Goal: Task Accomplishment & Management: Complete application form

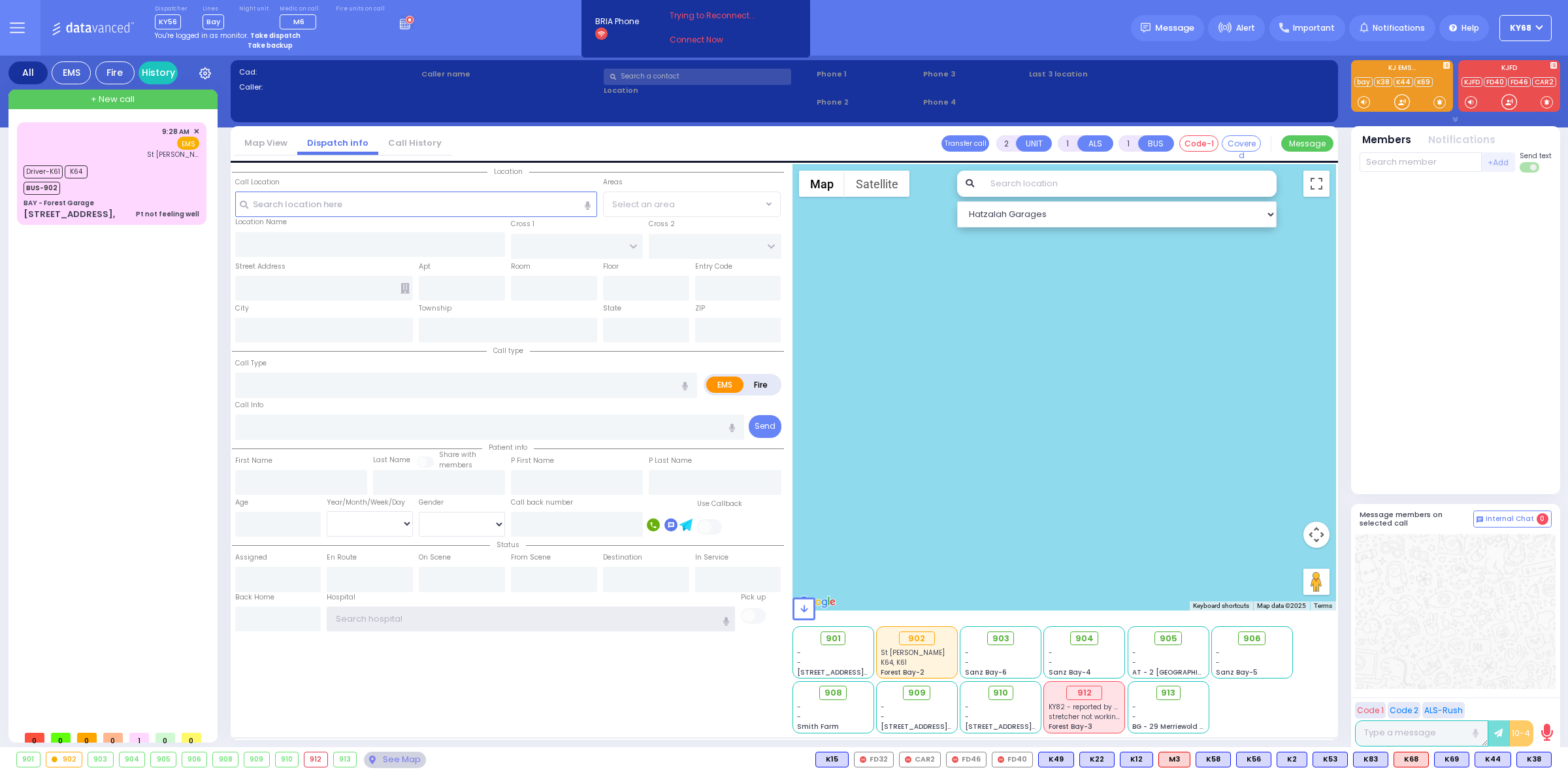
type input "ky68"
type input "6"
select select
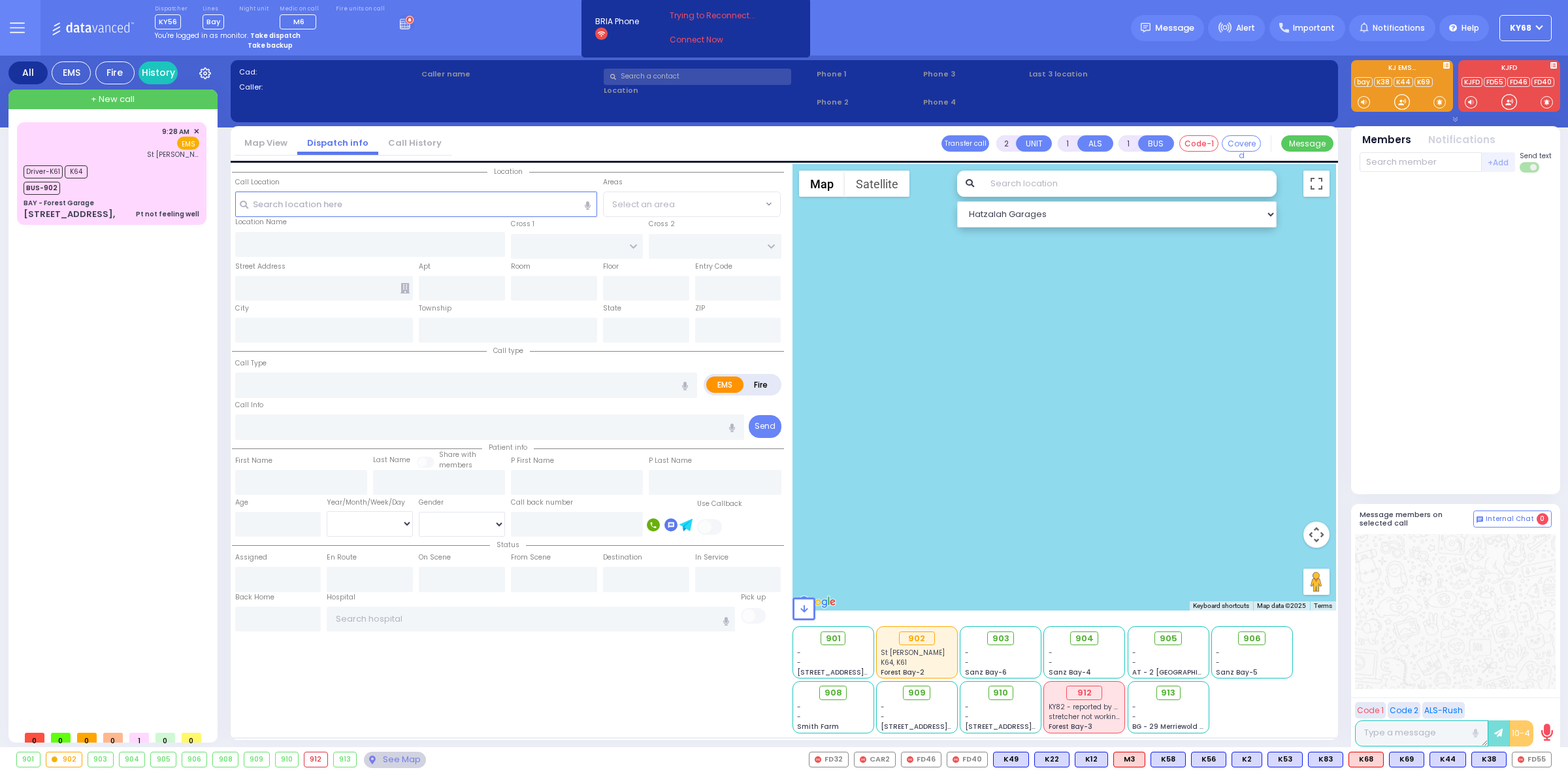
type input "Pt not feeling well"
radio input "true"
type input "Richard"
type input "Santinello"
type input "55"
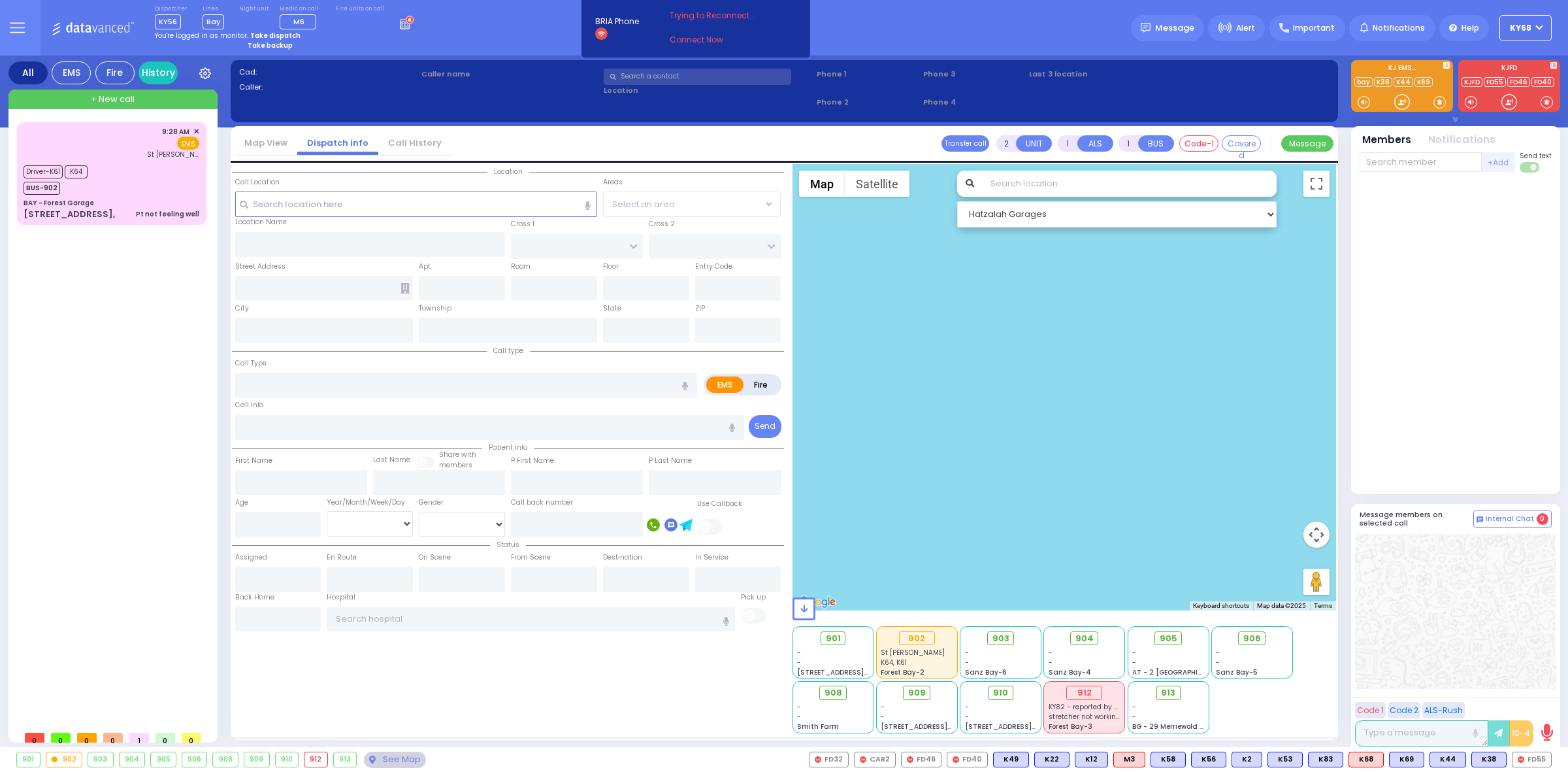
select select "Year"
select select "Male"
type input "09:28"
type input "09:29"
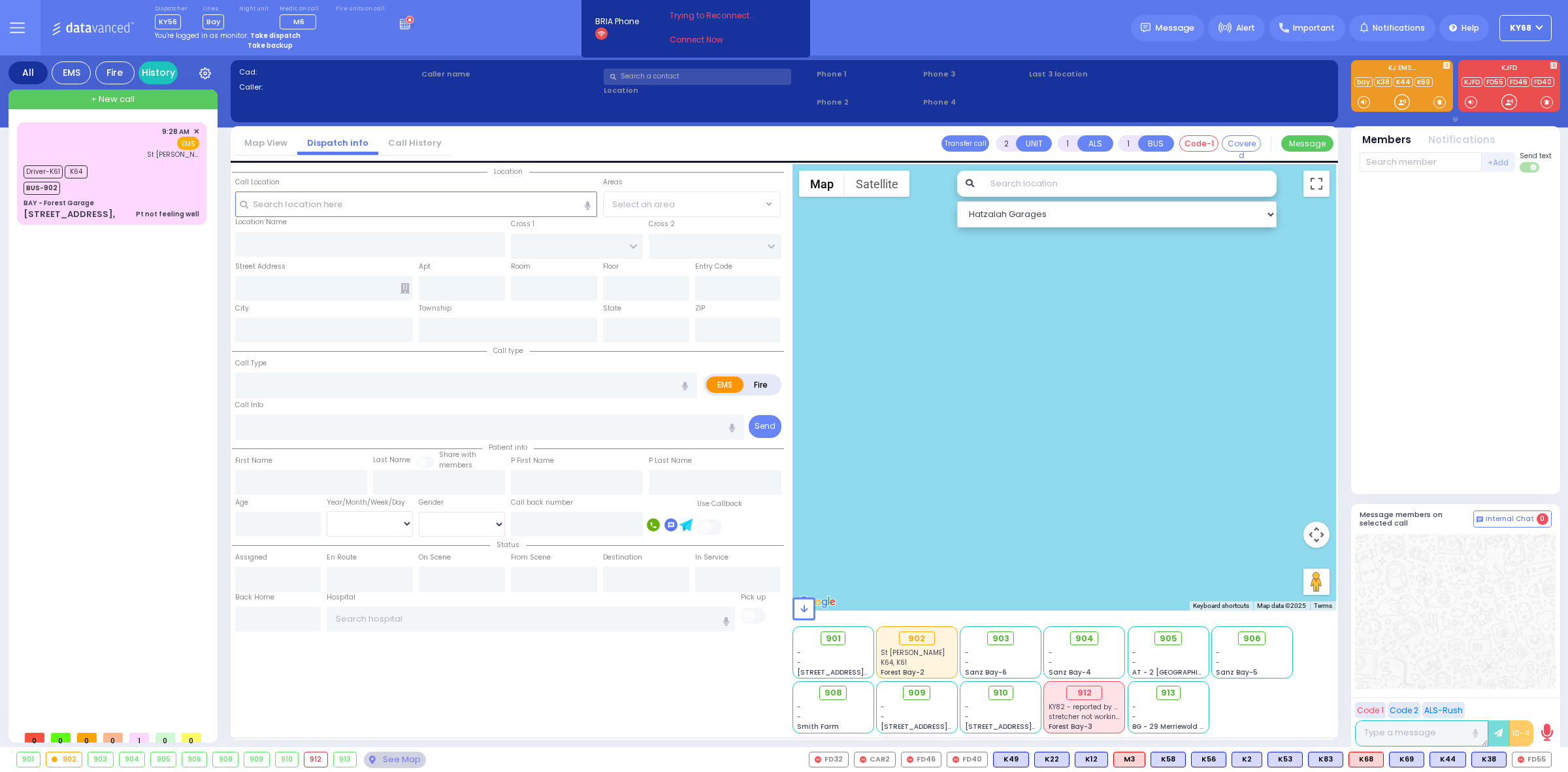
type input "03:33"
type input "St. Anthonys Comm Hospital"
type input "BAY - Forest Garage"
type input "SANZ COURT"
type input "HAYES COURT"
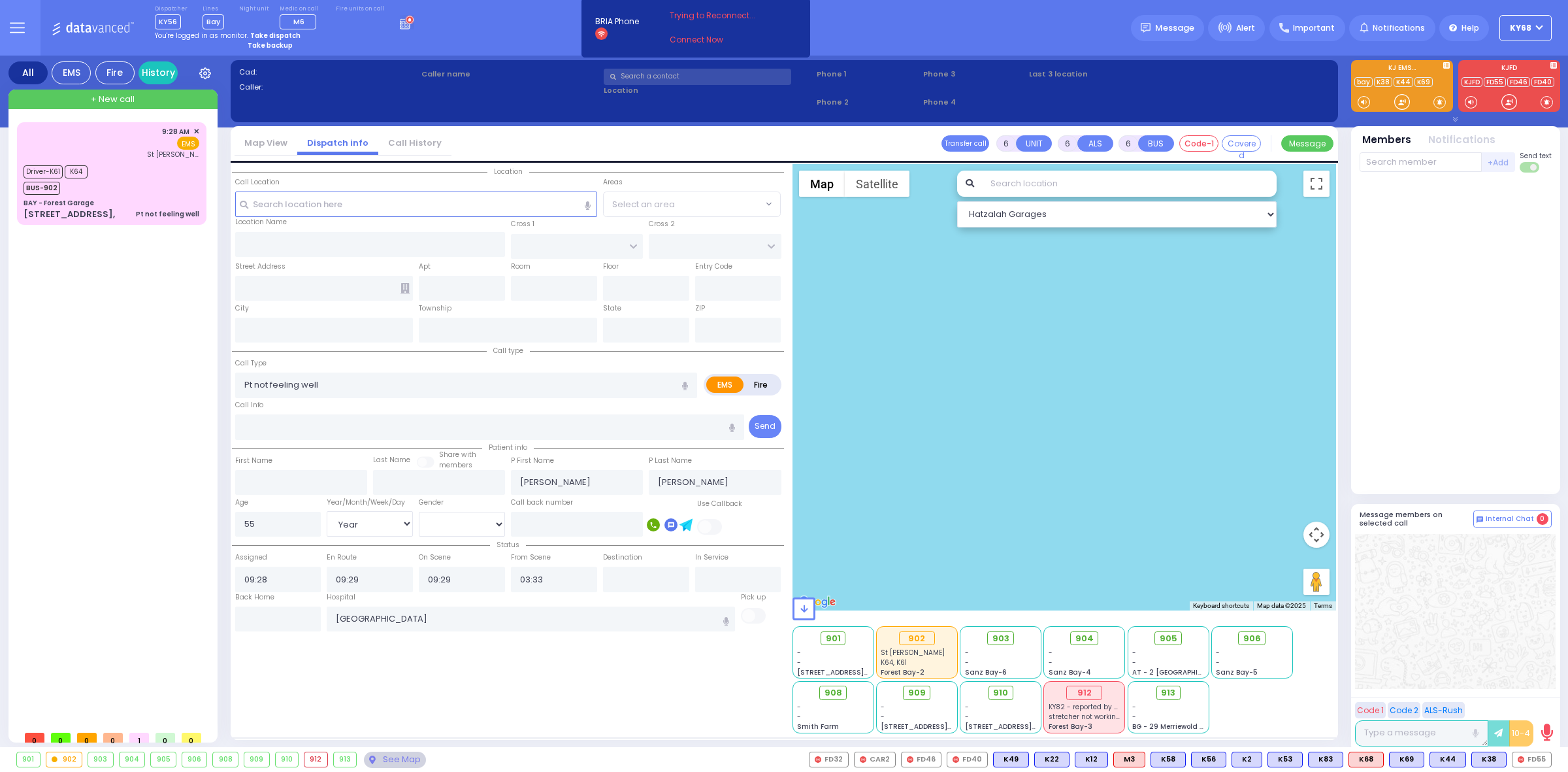
type input "63 Forest Rd,"
type input "Monroe"
type input "New York"
type input "10950"
select select "SECTION 2"
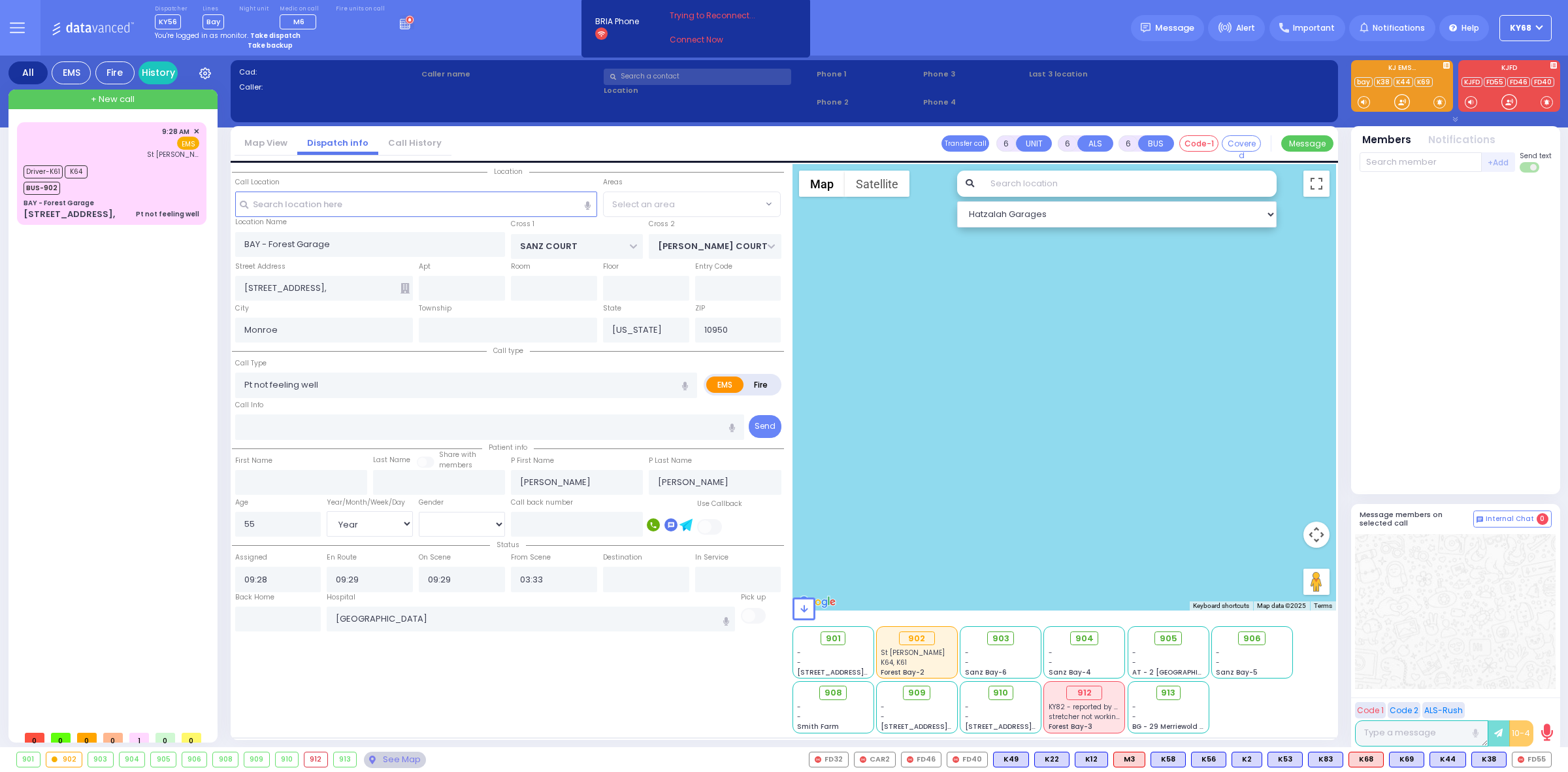
select select "Hatzalah Garages"
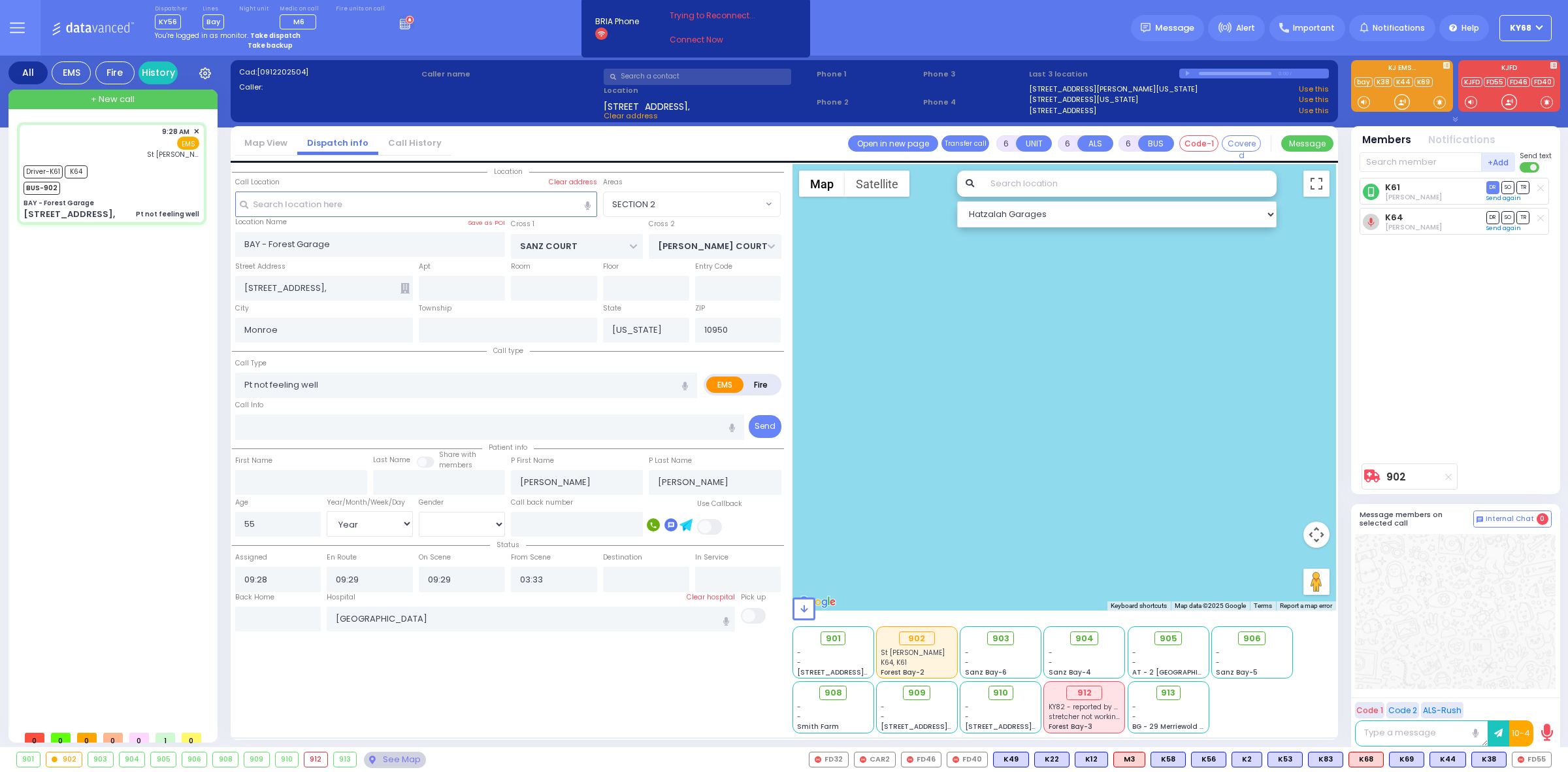
select select
radio input "true"
select select "Year"
select select "Male"
type input "09:33"
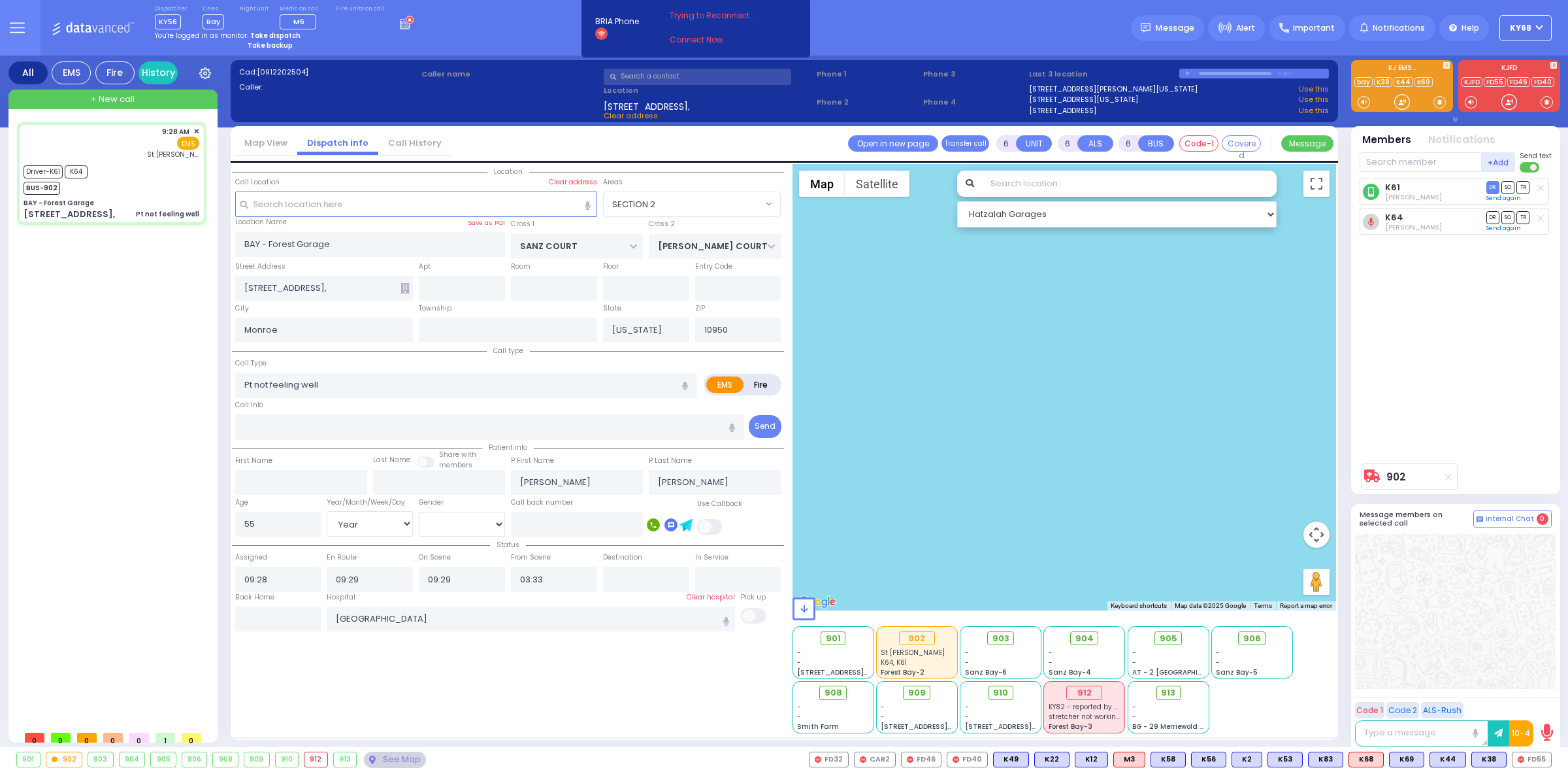
type input "09:50"
type input "10:15"
radio input "true"
select select "Year"
select select "Male"
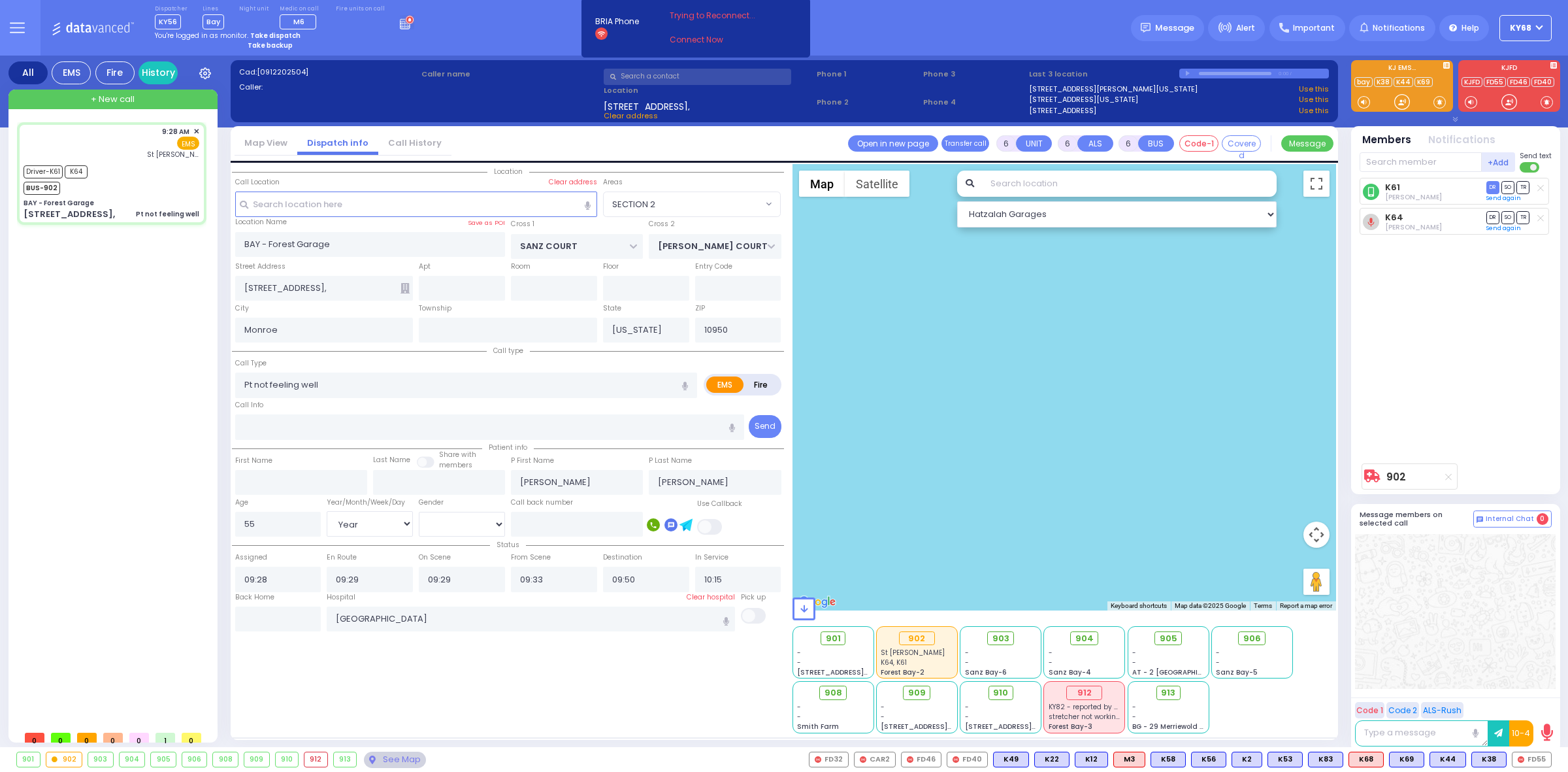
select select "SECTION 2"
select select "Hatzalah Garages"
select select
radio input "true"
select select "Year"
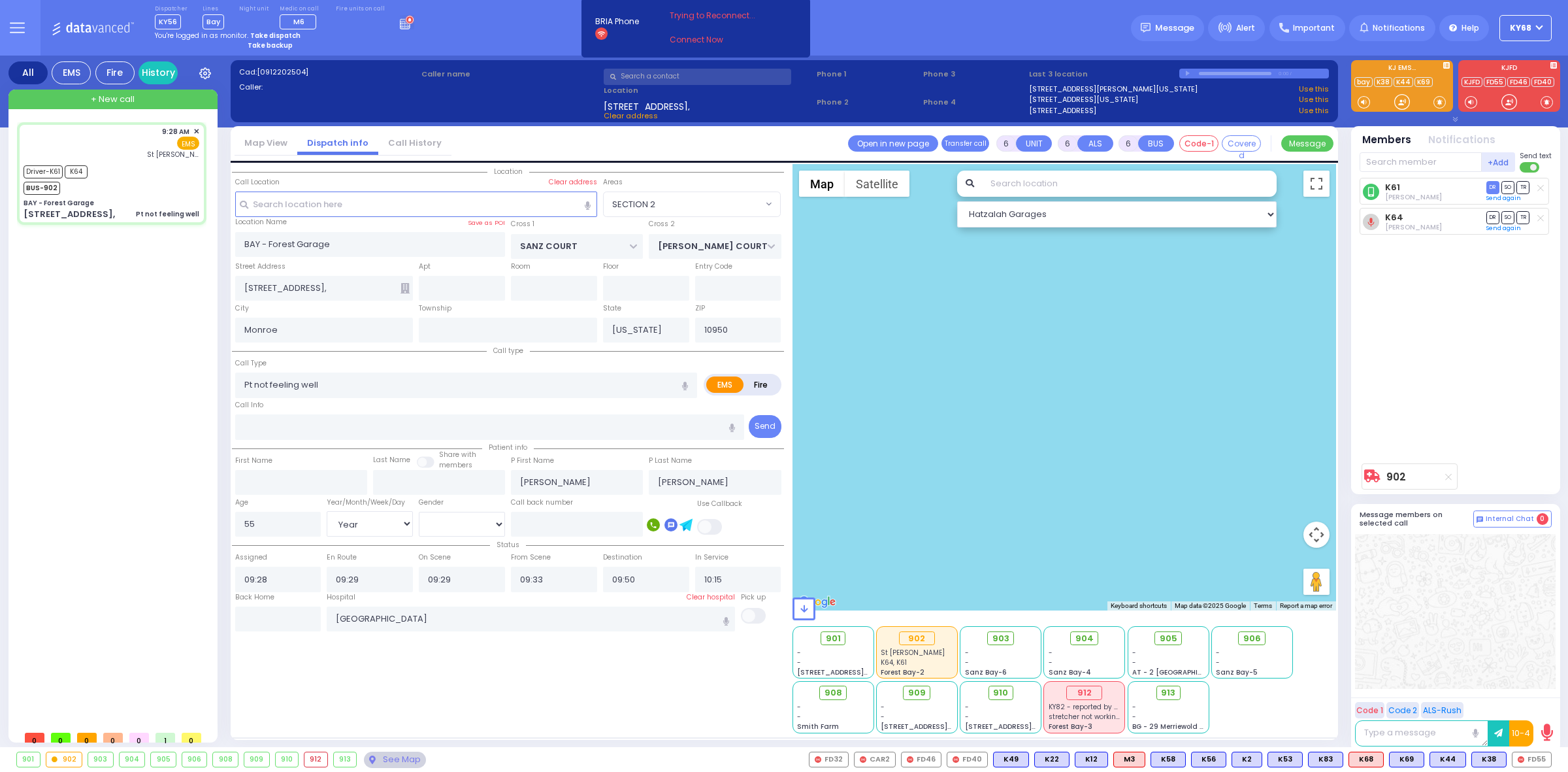
select select "Male"
radio input "true"
select select "Year"
select select "Male"
select select "SECTION 2"
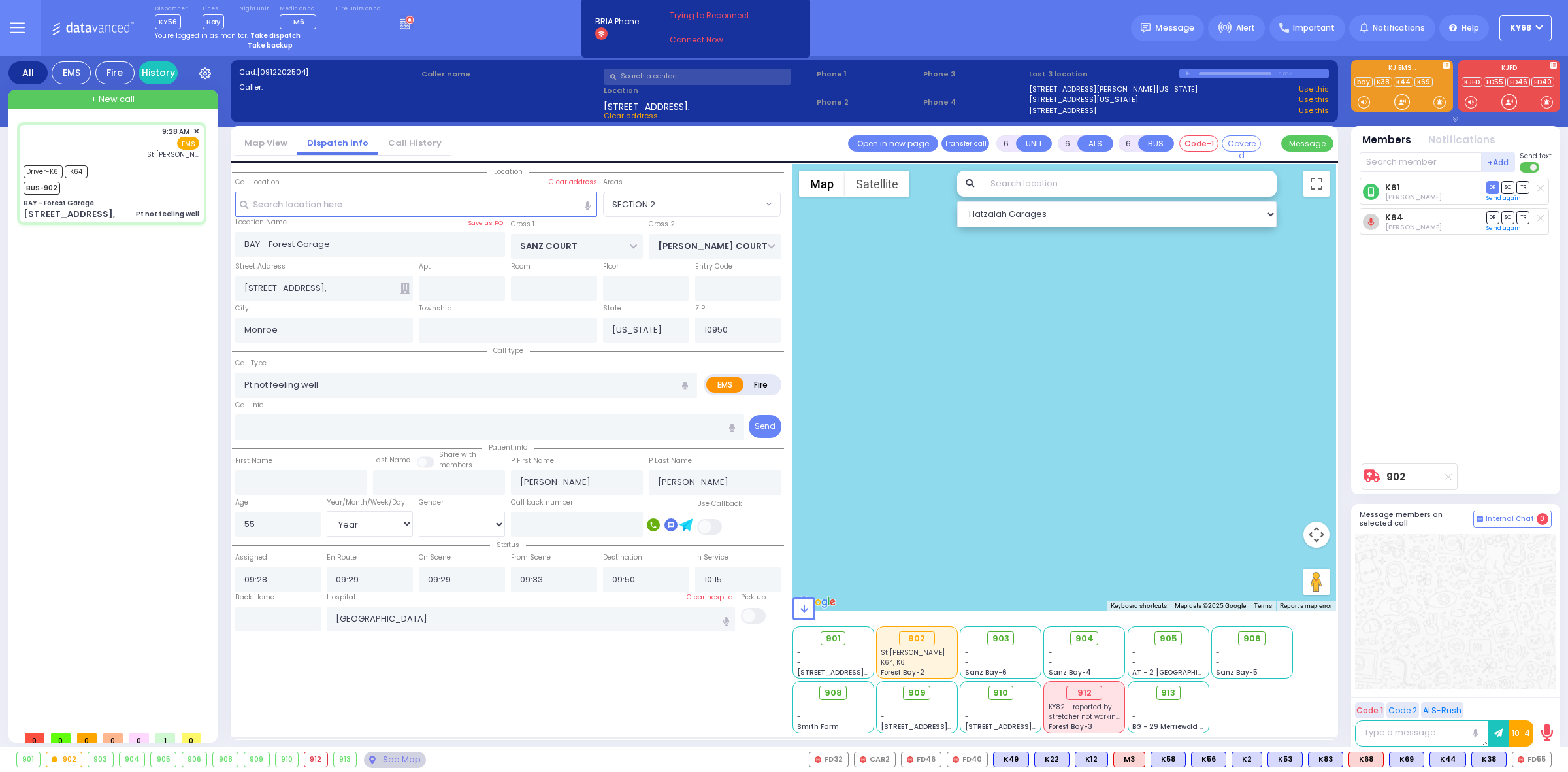
select select "Hatzalah Garages"
select select
radio input "true"
select select "Year"
select select "Male"
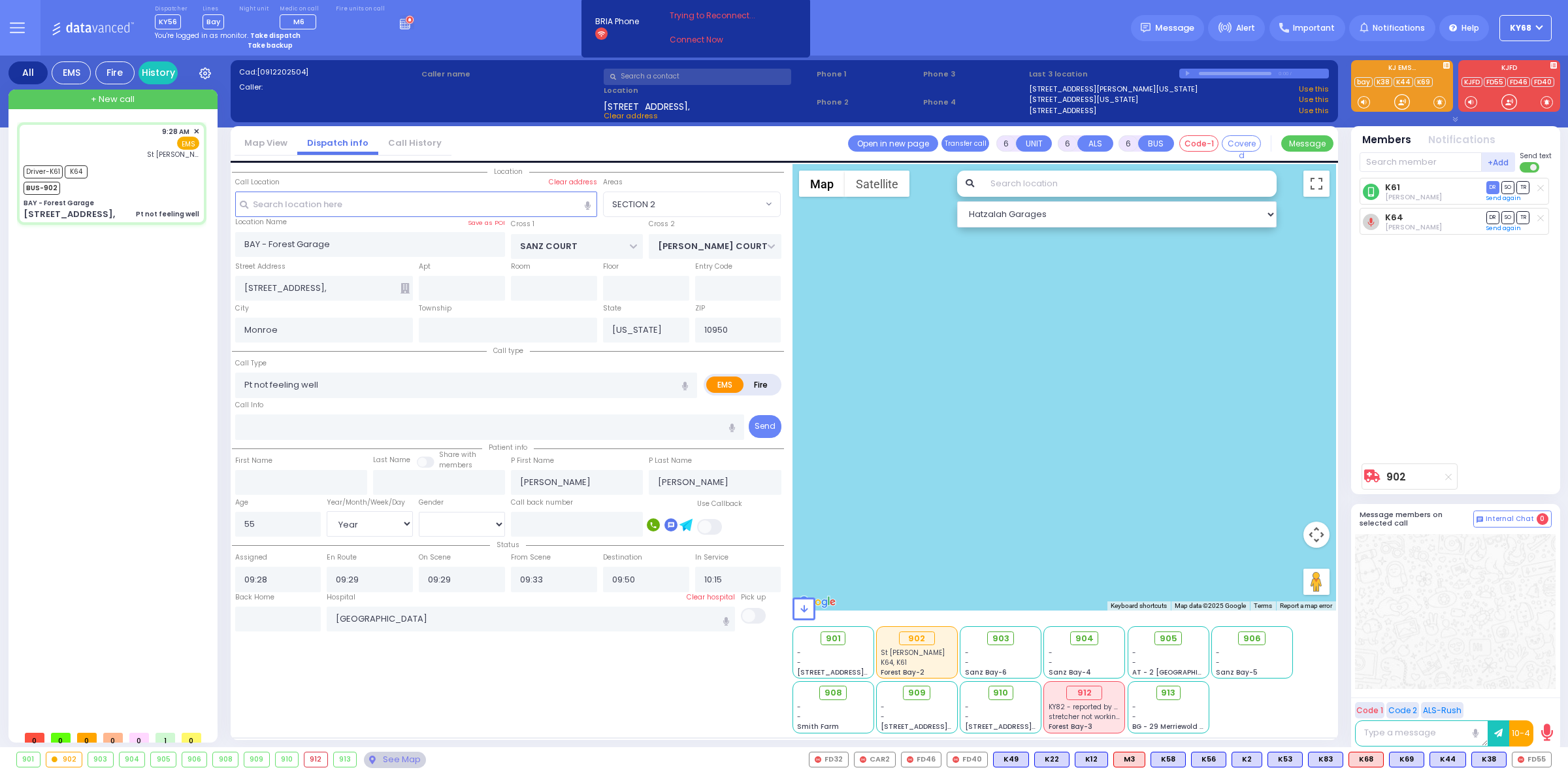
radio input "true"
select select "Year"
select select "Male"
select select "SECTION 2"
select select "Hatzalah Garages"
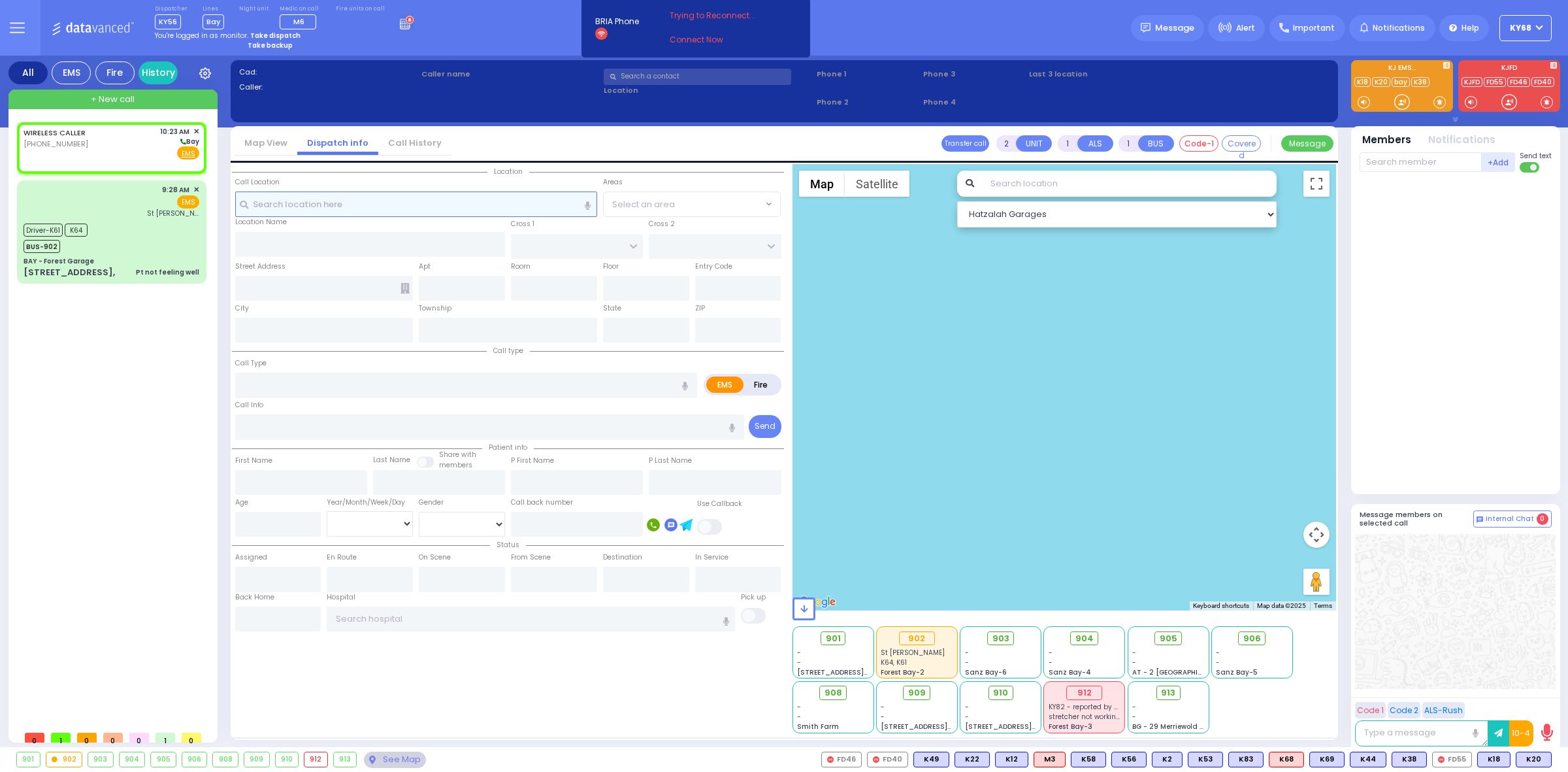
select select
radio input "true"
select select
type input "10:23"
select select "Hatzalah Garages"
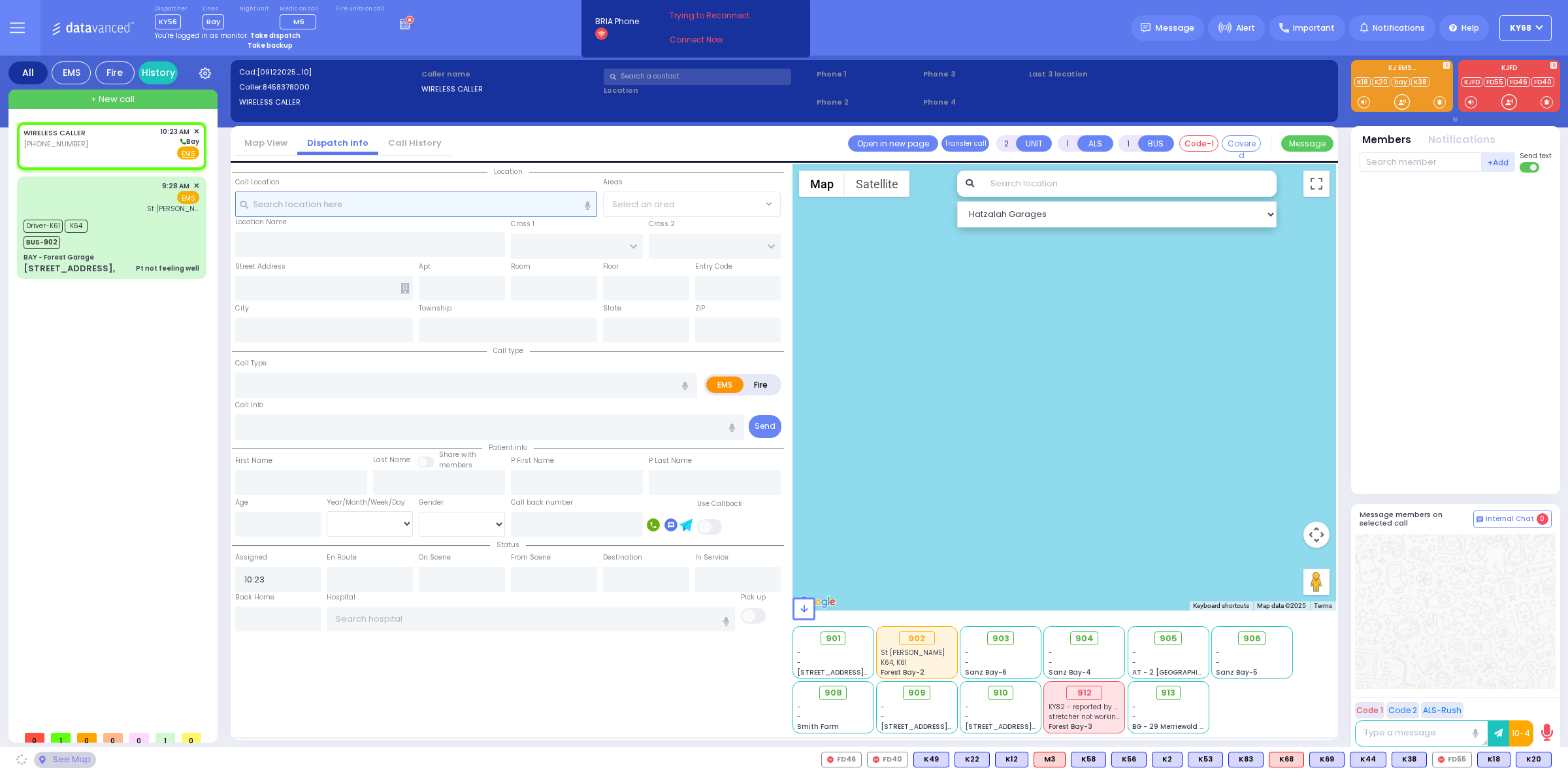
select select
radio input "true"
select select
select select "Hatzalah Garages"
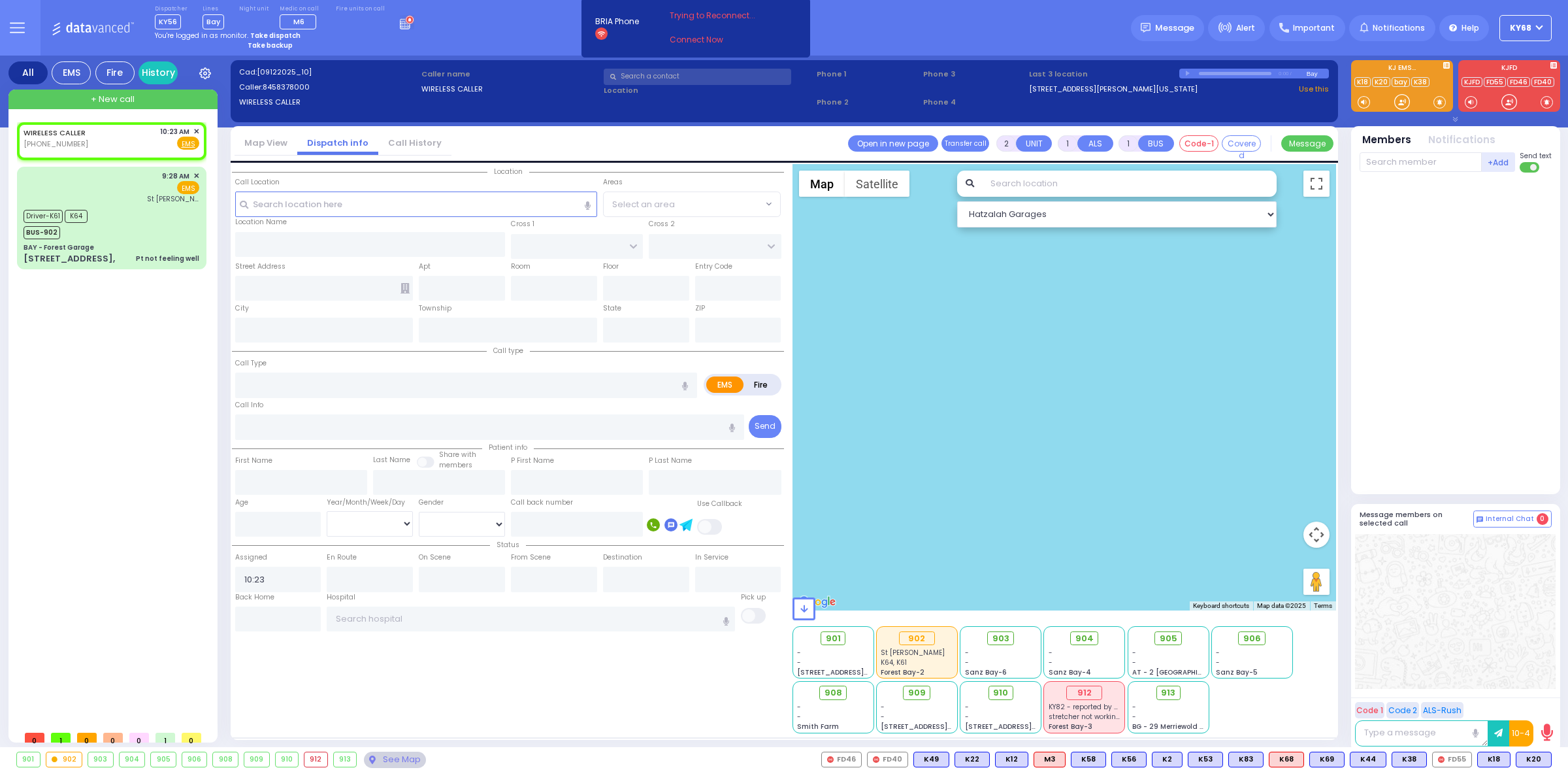
select select
radio input "true"
select select
select select "Hatzalah Garages"
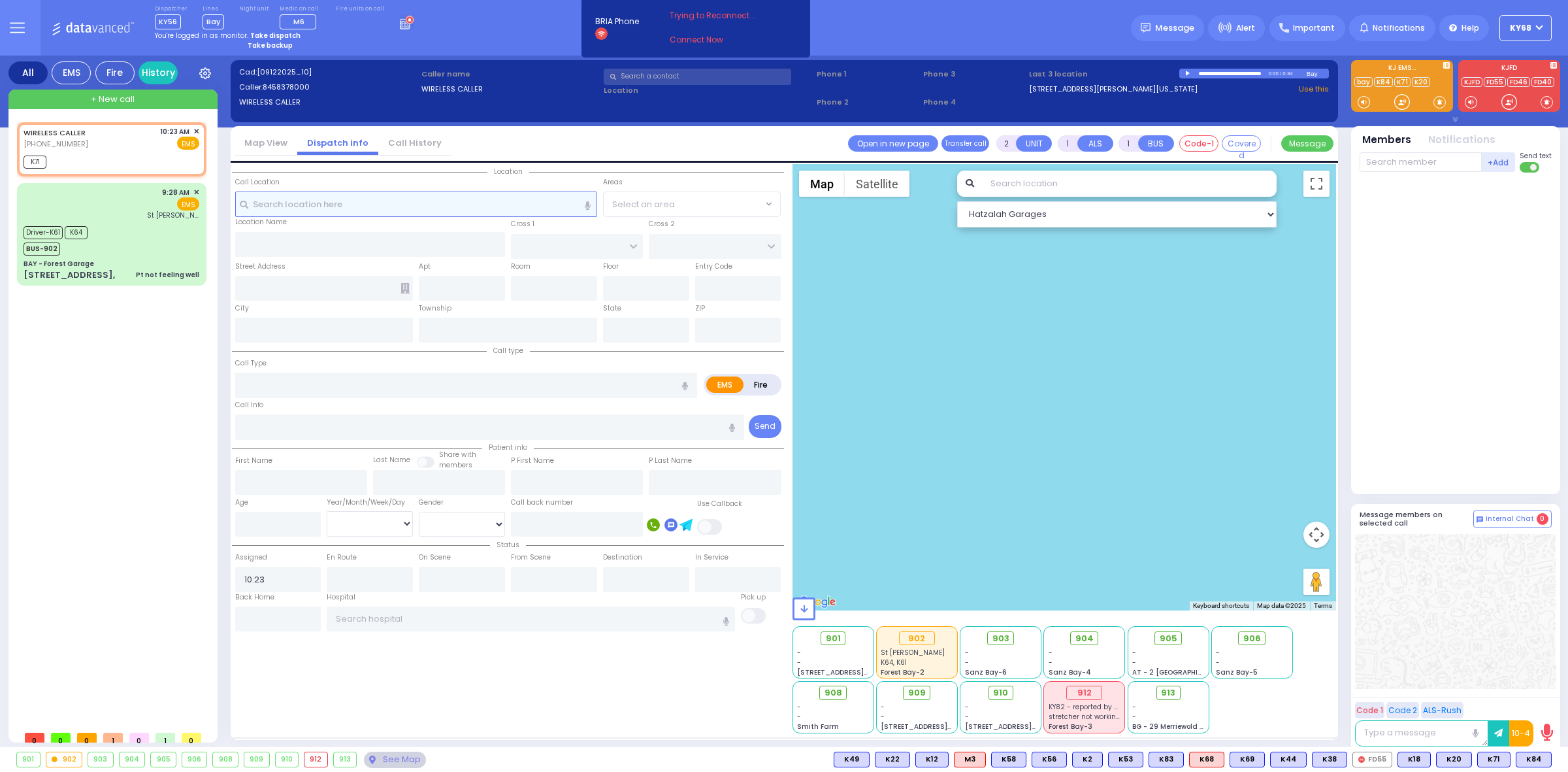
select select
radio input "true"
select select
type input "10:24"
select select "Hatzalah Garages"
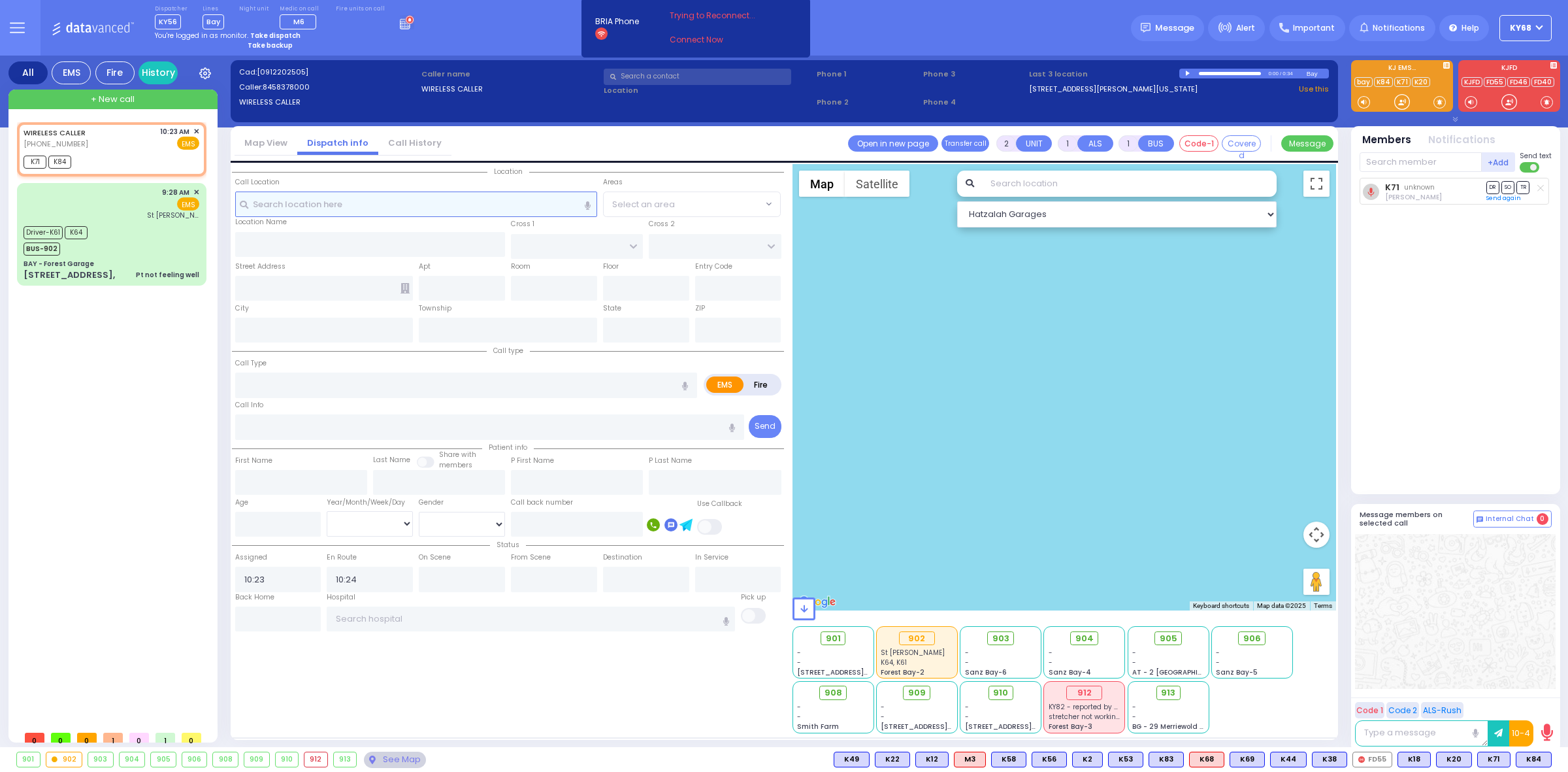
select select
radio input "true"
select select
select select "Hatzalah Garages"
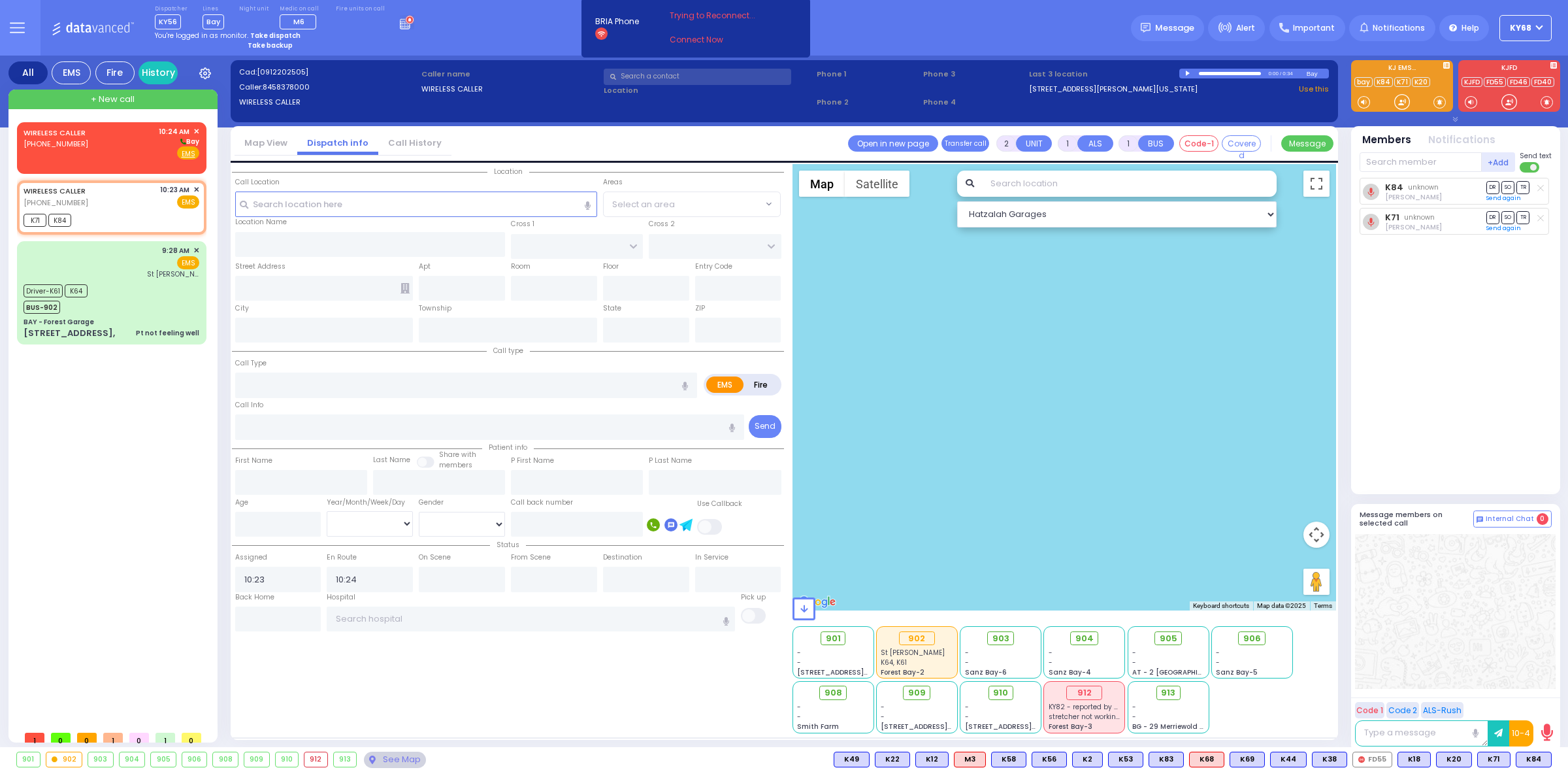
drag, startPoint x: 0, startPoint y: 13, endPoint x: 12, endPoint y: 15, distance: 12.2
click at [0, 13] on button at bounding box center [17, 28] width 47 height 56
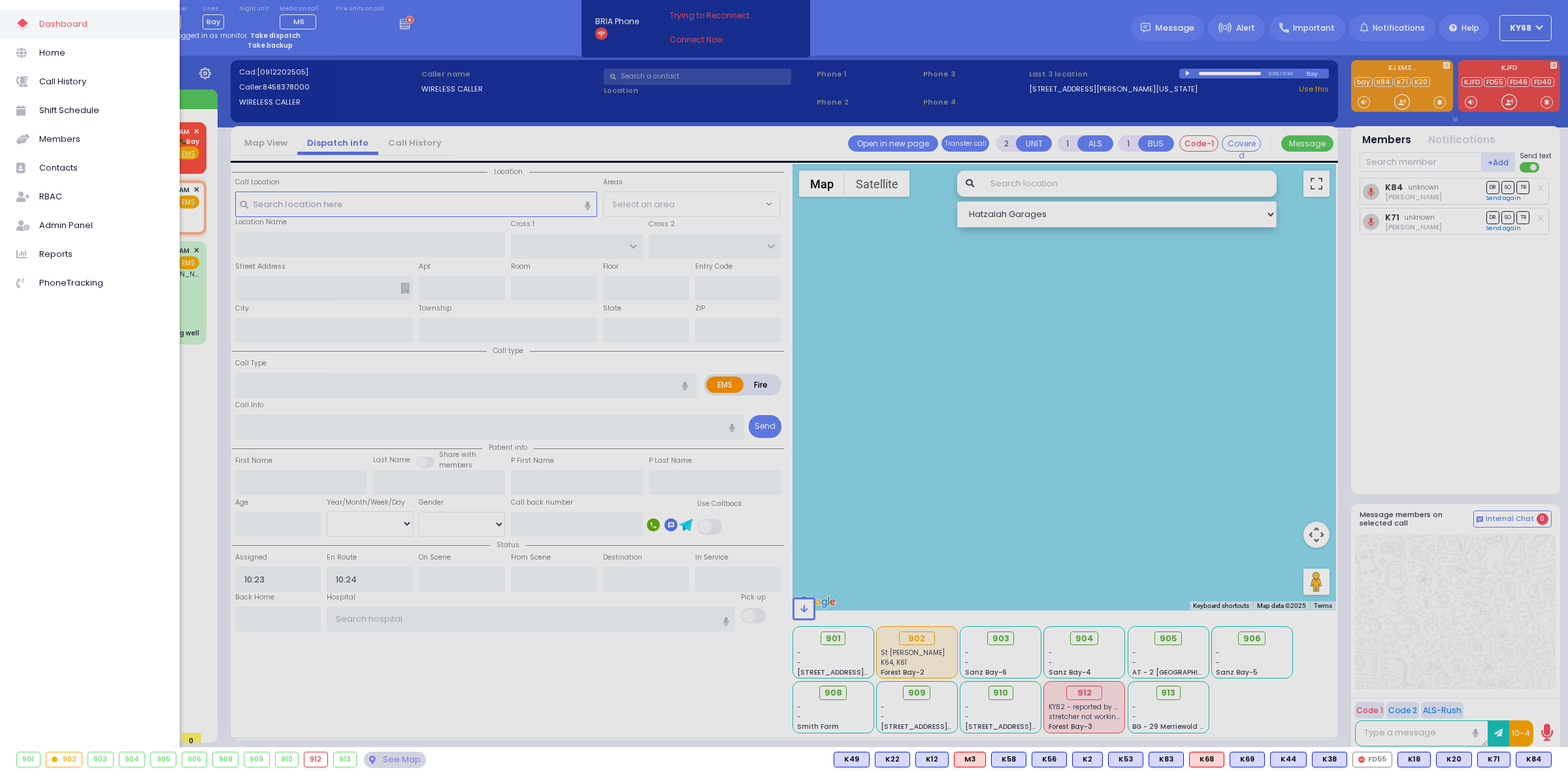
click at [1006, 20] on div at bounding box center [784, 386] width 1568 height 772
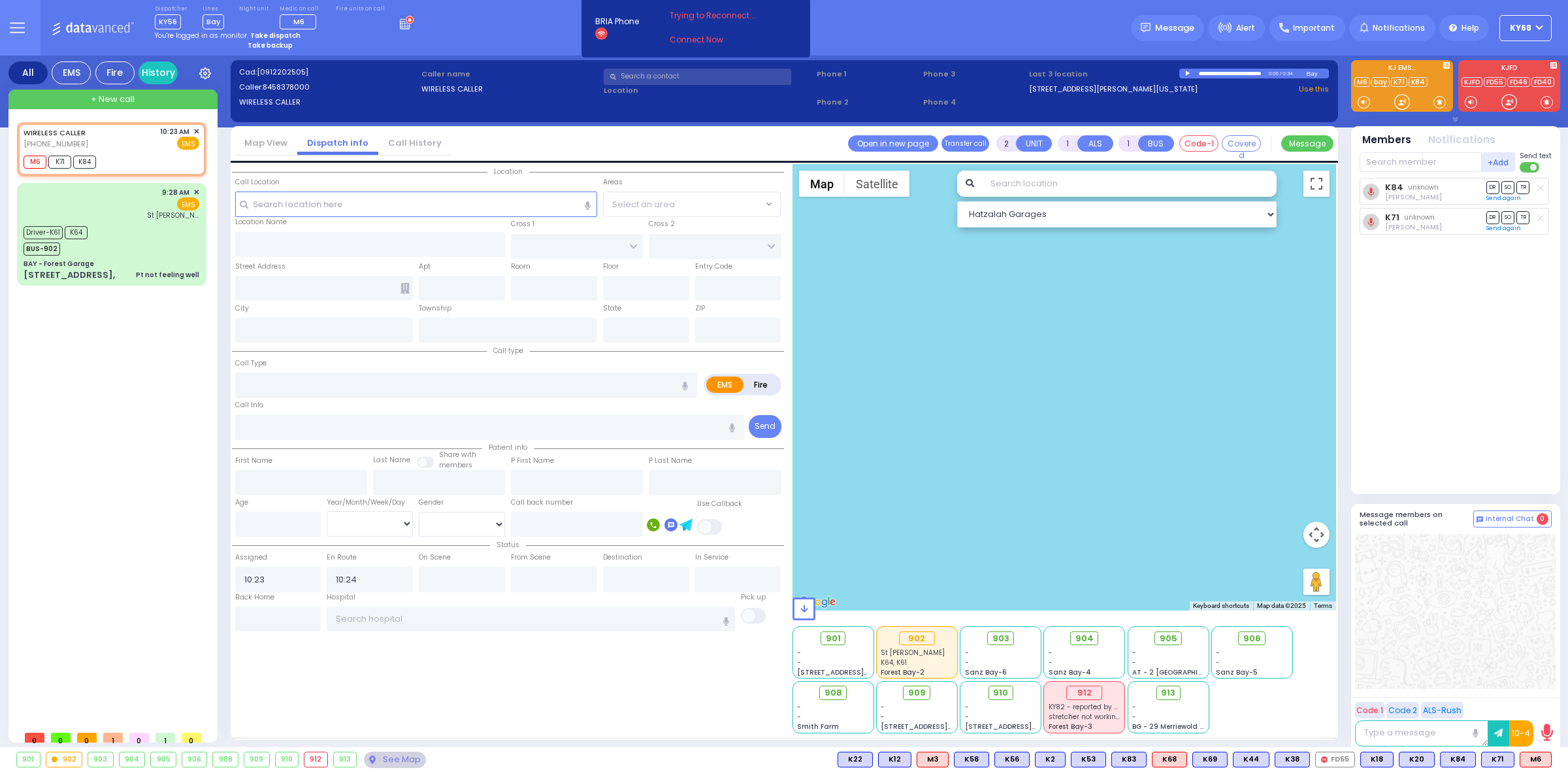
select select
radio input "true"
select select
select select "Hatzalah Garages"
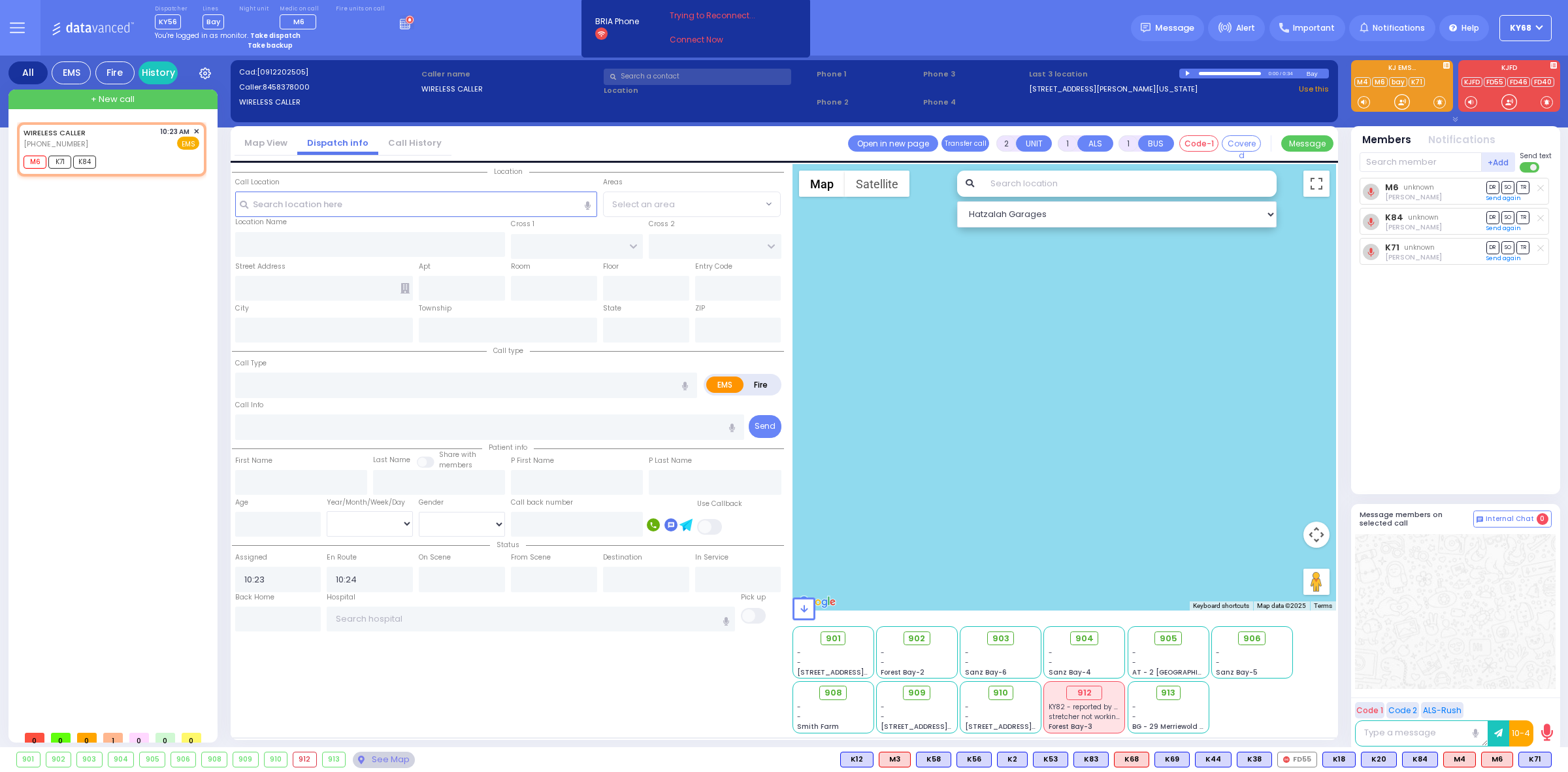
select select
radio input "true"
select select
type input "Bakertown Road"
type input "MERON DR"
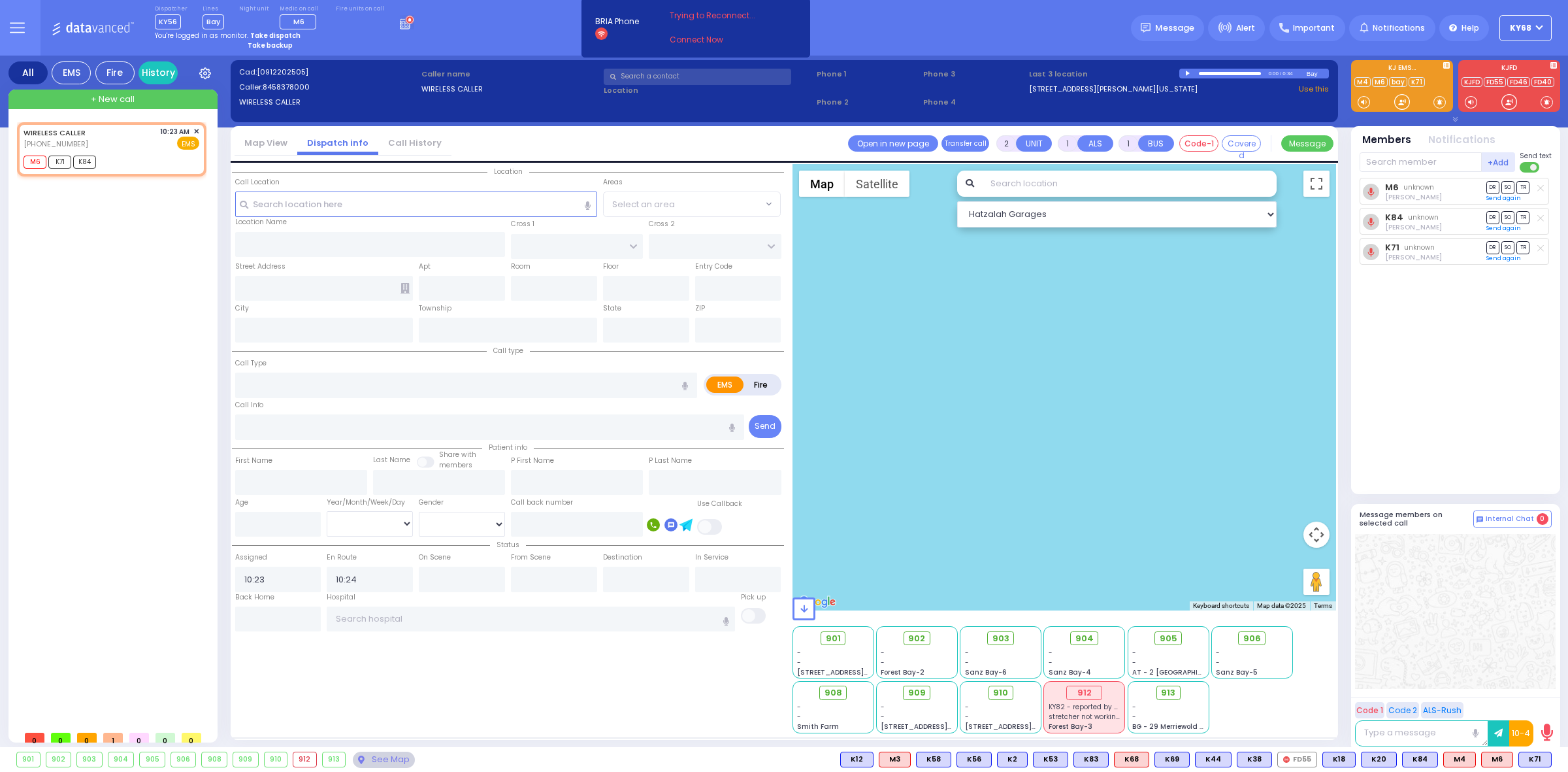
type input "RATZFERT WAY"
type input "48 Bakertown Road"
type input "6"
type input "2"
type input "Kiryas Joel"
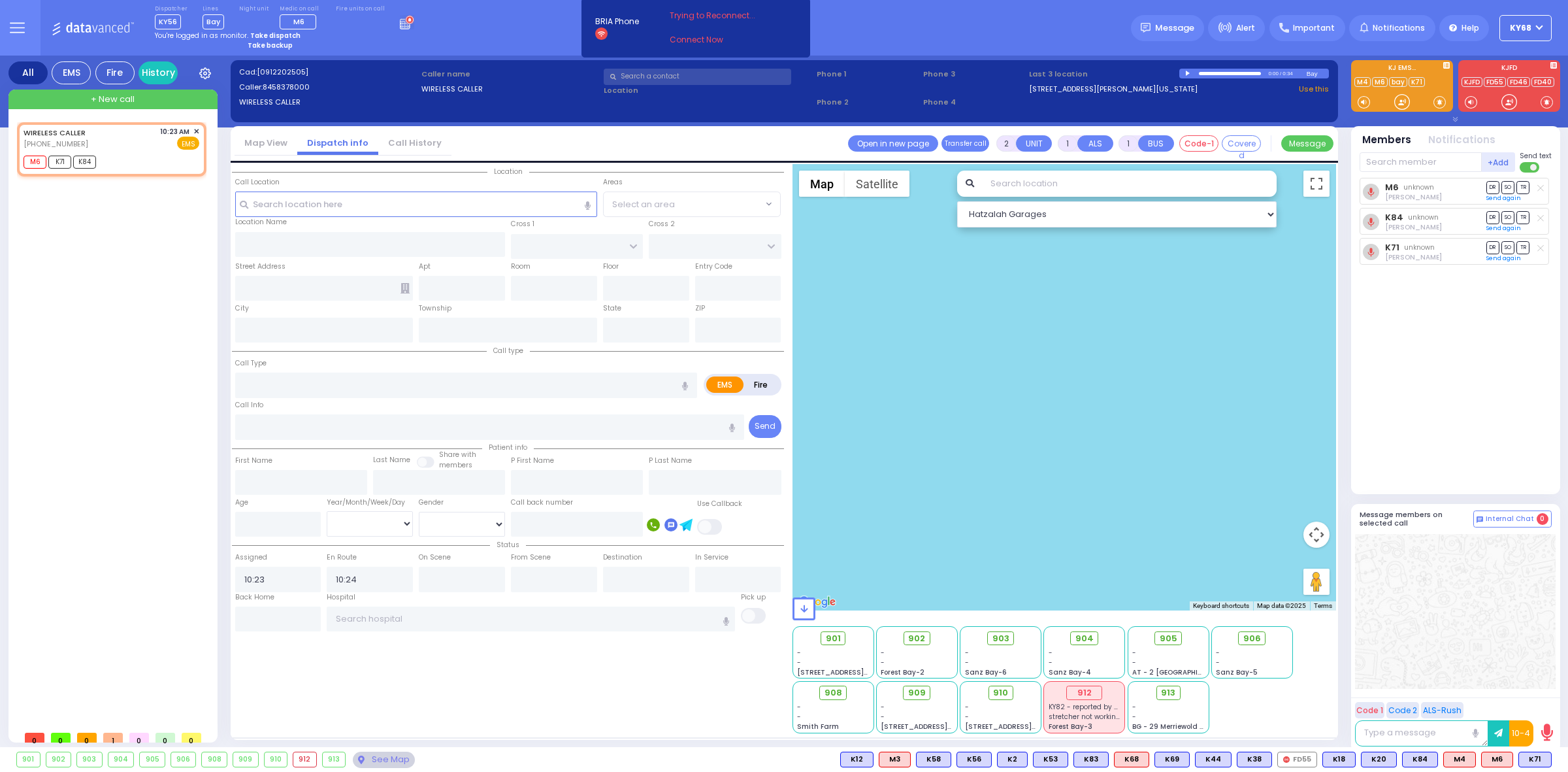
type input "New York"
type input "10930"
select select "SECTION 6"
select select "Hatzalah Garages"
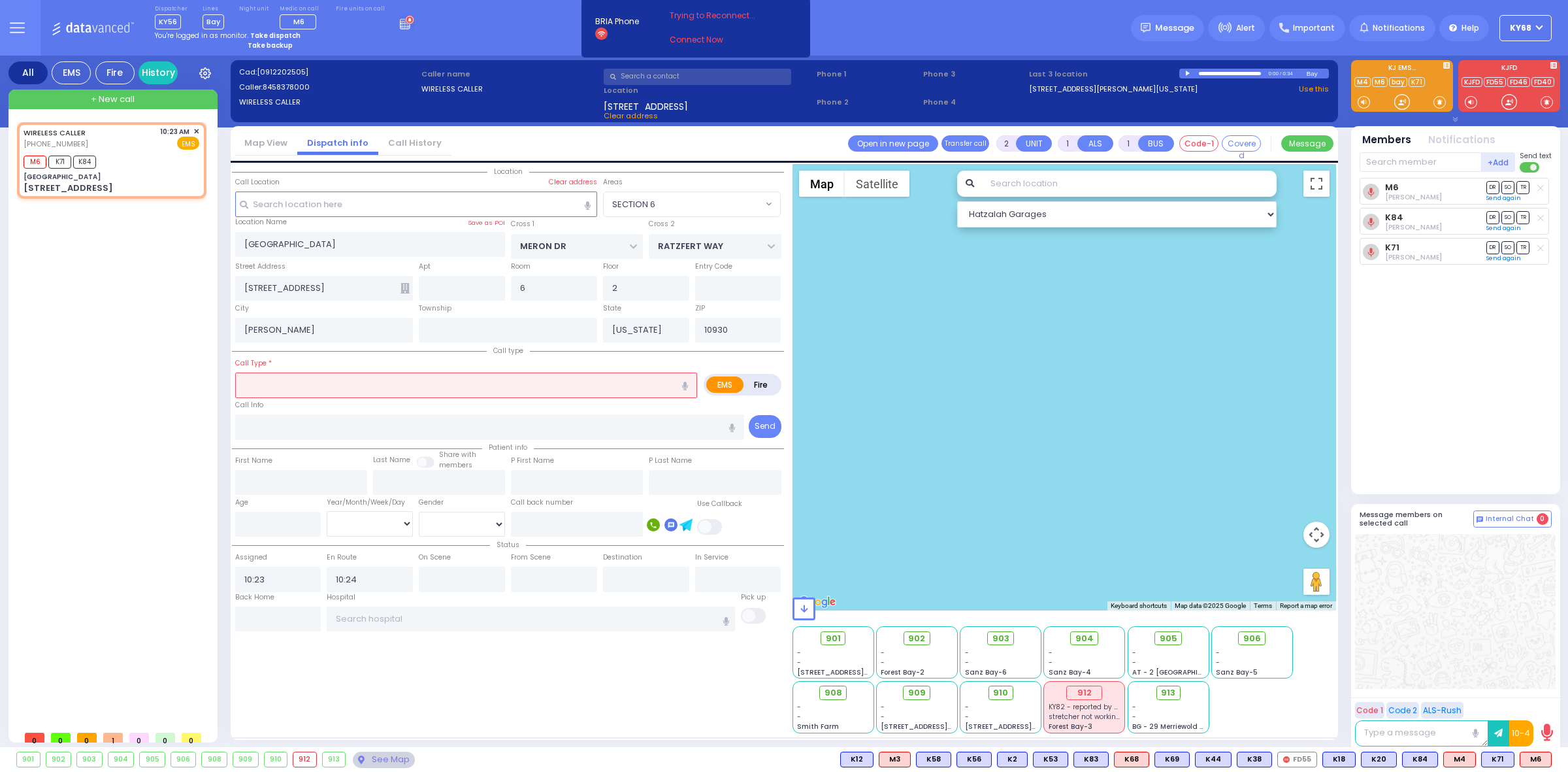
select select
type input "elderly partially choking"
radio input "true"
select select
select select "SECTION 6"
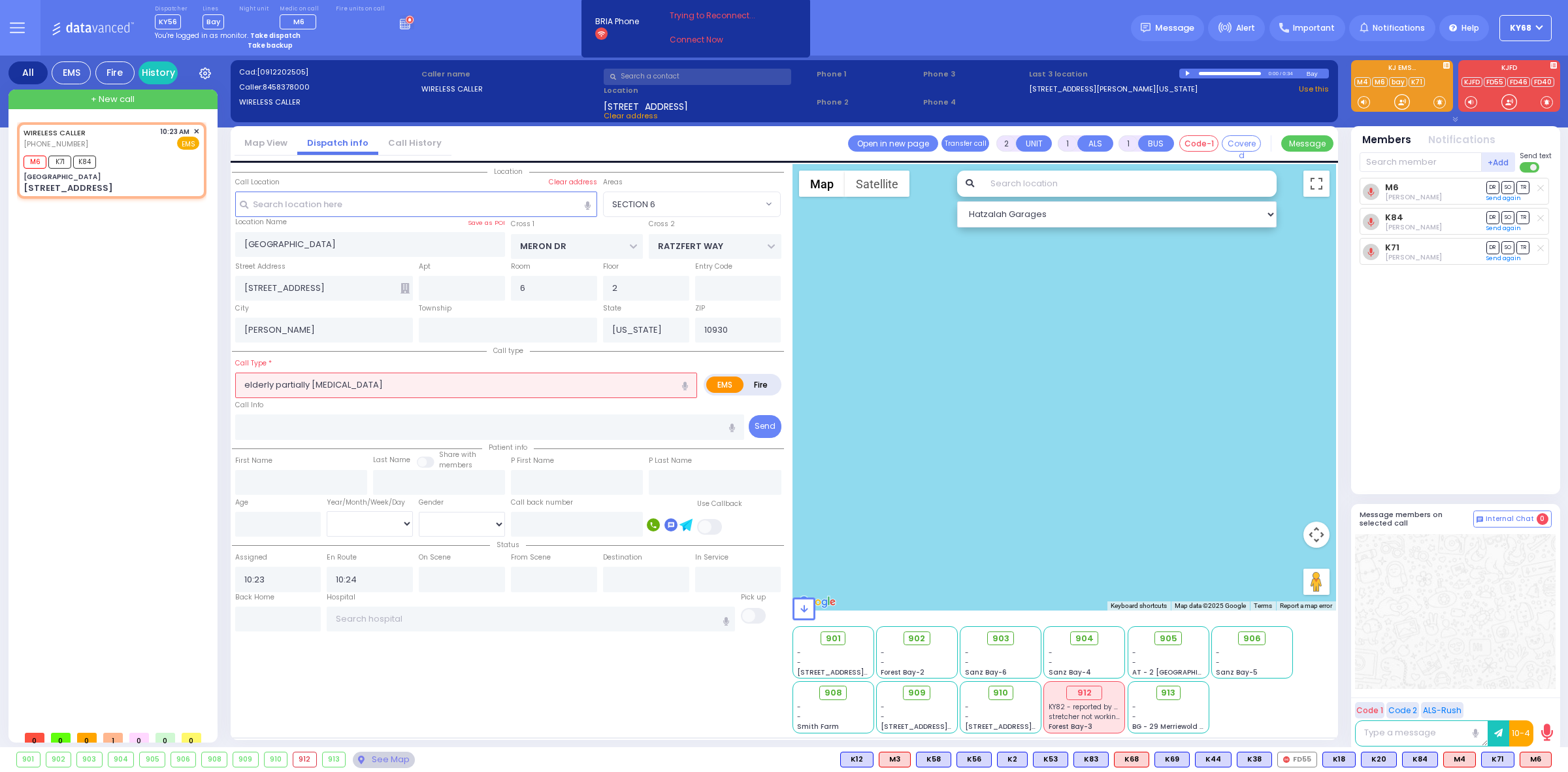
select select "Hatzalah Garages"
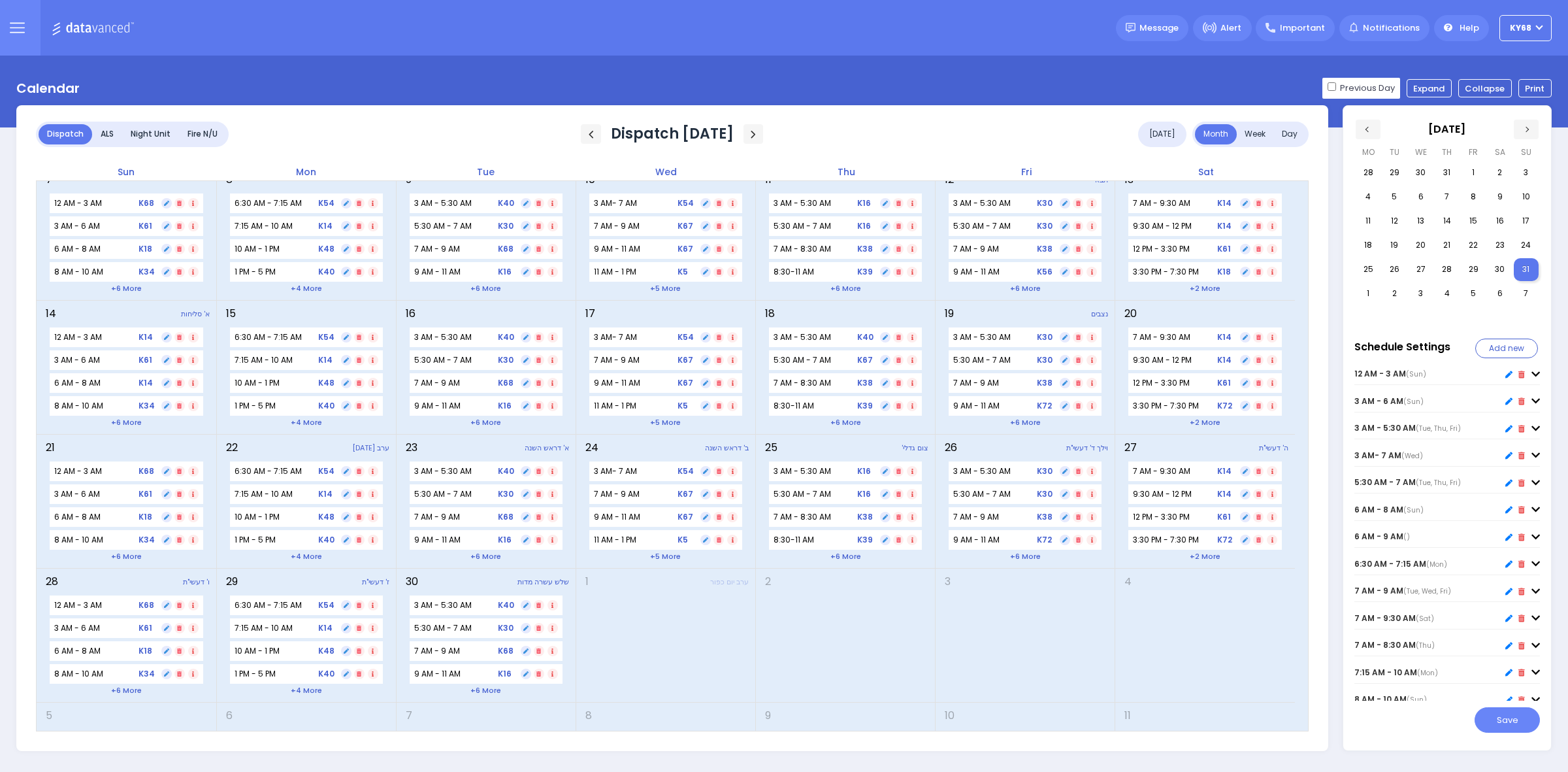
scroll to position [168, 0]
